Goal: Register for event/course

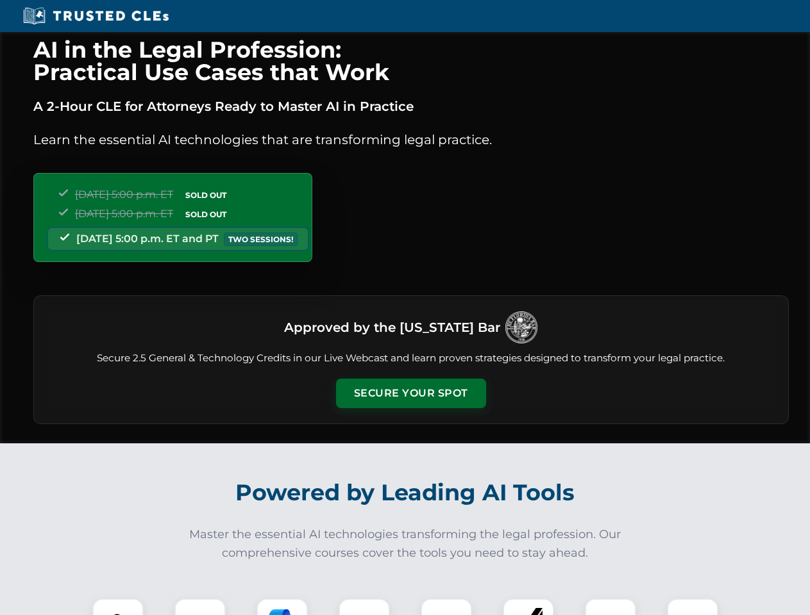
click at [410, 394] on button "Secure Your Spot" at bounding box center [411, 393] width 150 height 29
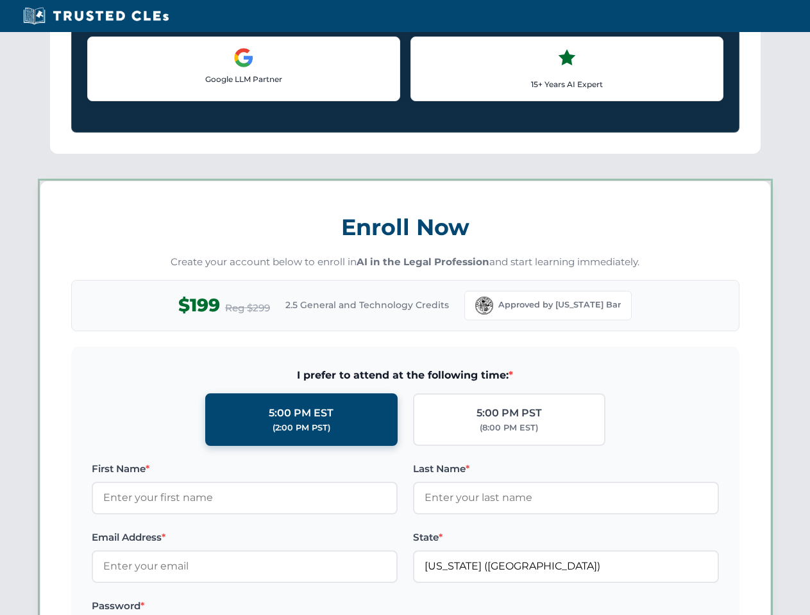
click at [282, 607] on label "Password *" at bounding box center [245, 606] width 306 height 15
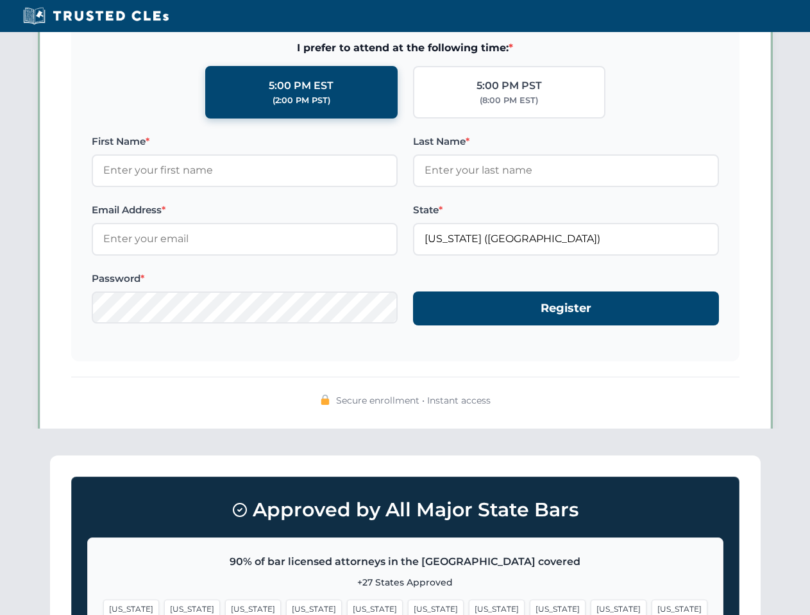
click at [590, 607] on span "[US_STATE]" at bounding box center [618, 609] width 56 height 19
